Goal: Ask a question

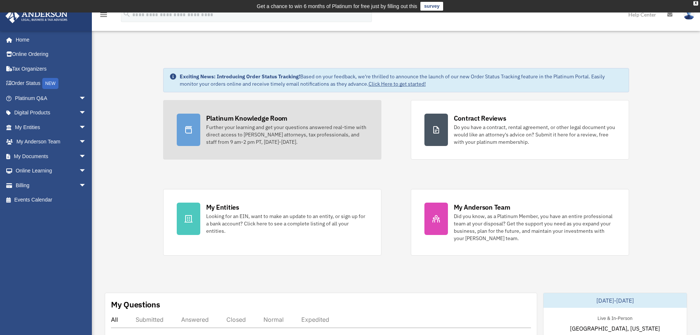
click at [220, 122] on div "Platinum Knowledge Room" at bounding box center [247, 117] width 82 height 9
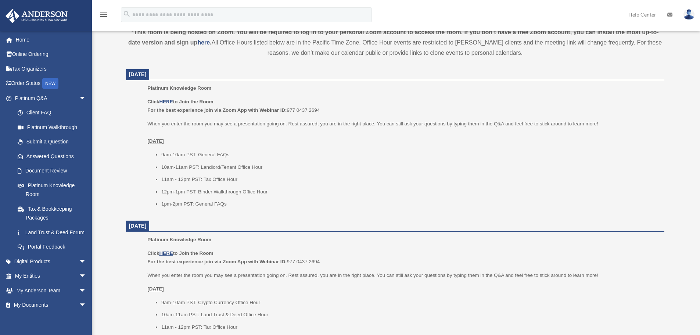
scroll to position [269, 0]
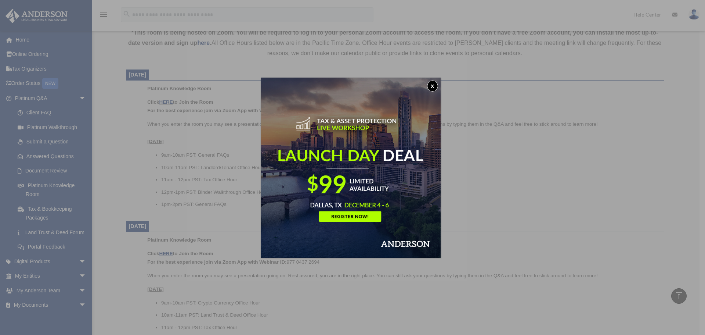
click at [434, 88] on button "x" at bounding box center [432, 85] width 11 height 11
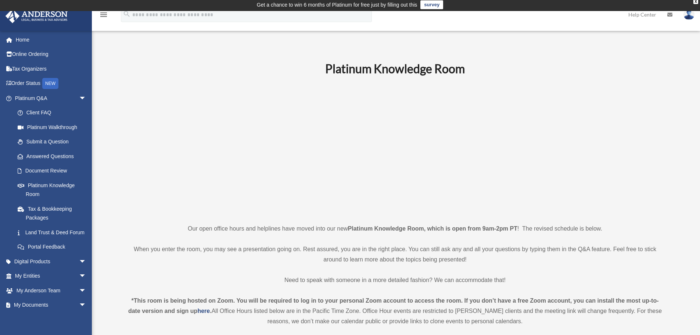
scroll to position [0, 0]
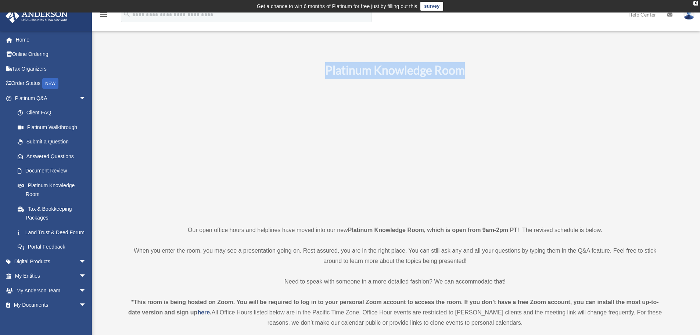
drag, startPoint x: 327, startPoint y: 68, endPoint x: 491, endPoint y: 66, distance: 163.8
click at [472, 72] on h1 "Platinum Knowledge Room" at bounding box center [395, 70] width 538 height 17
click at [495, 65] on h1 "Platinum Knowledge Room" at bounding box center [395, 70] width 538 height 17
click at [192, 78] on h1 "Platinum Knowledge Room" at bounding box center [395, 70] width 538 height 17
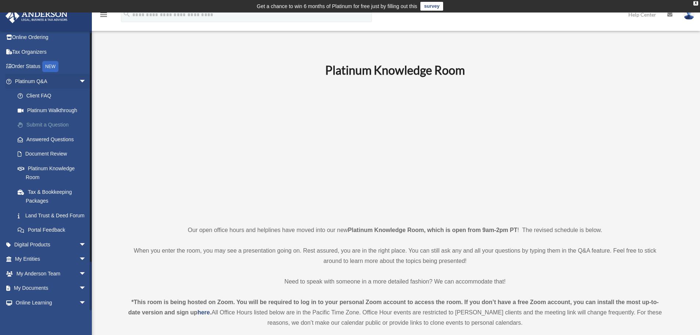
scroll to position [37, 0]
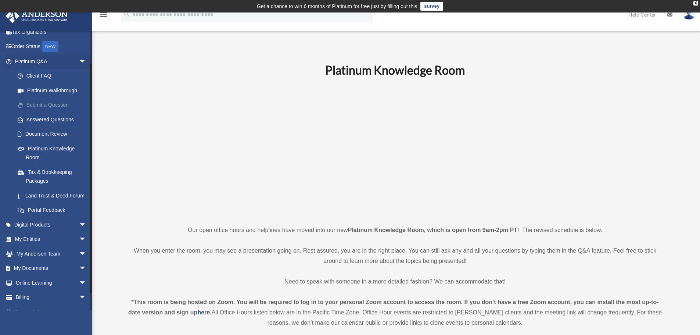
click at [54, 105] on link "Submit a Question" at bounding box center [53, 105] width 87 height 15
